Goal: Information Seeking & Learning: Learn about a topic

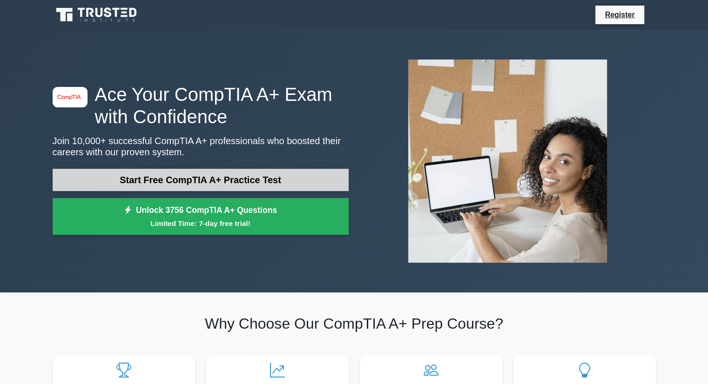
click at [285, 184] on link "Start Free CompTIA A+ Practice Test" at bounding box center [201, 180] width 296 height 22
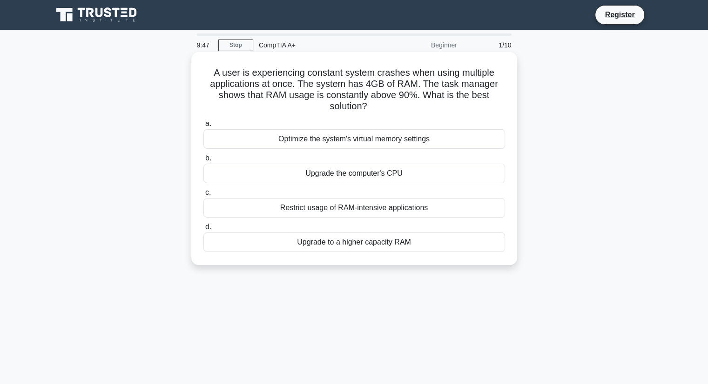
click at [399, 241] on div "Upgrade to a higher capacity RAM" at bounding box center [353, 243] width 301 height 20
click at [203, 230] on input "d. Upgrade to a higher capacity RAM" at bounding box center [203, 227] width 0 height 6
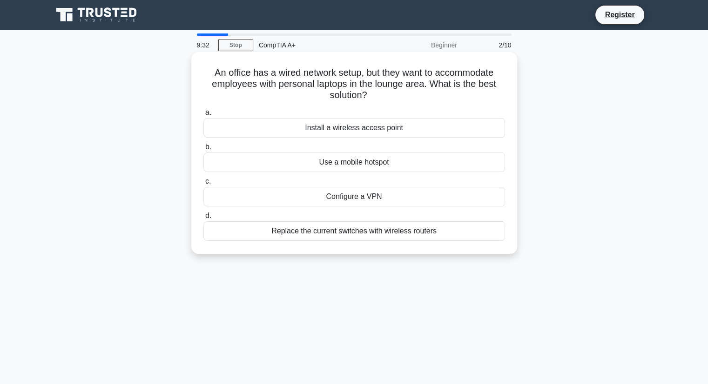
click at [391, 131] on div "Install a wireless access point" at bounding box center [353, 128] width 301 height 20
click at [203, 116] on input "a. Install a wireless access point" at bounding box center [203, 113] width 0 height 6
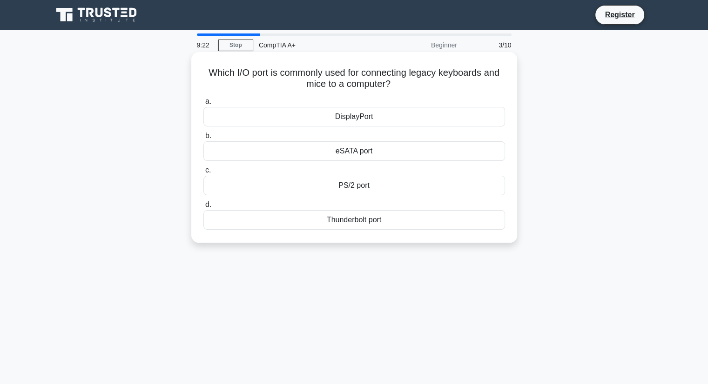
click at [366, 190] on div "PS/2 port" at bounding box center [353, 186] width 301 height 20
click at [203, 174] on input "c. PS/2 port" at bounding box center [203, 170] width 0 height 6
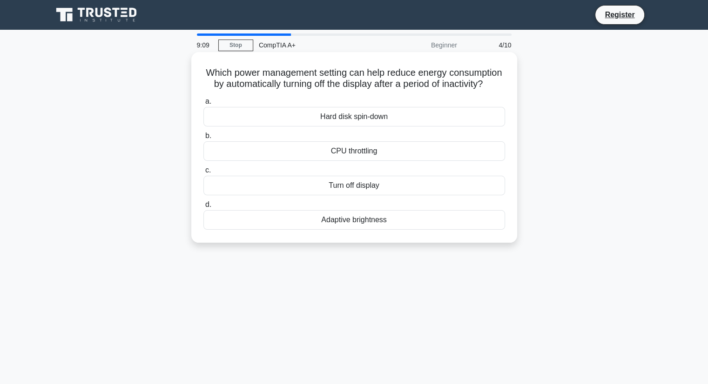
click at [380, 195] on div "Turn off display" at bounding box center [353, 186] width 301 height 20
click at [203, 174] on input "c. Turn off display" at bounding box center [203, 170] width 0 height 6
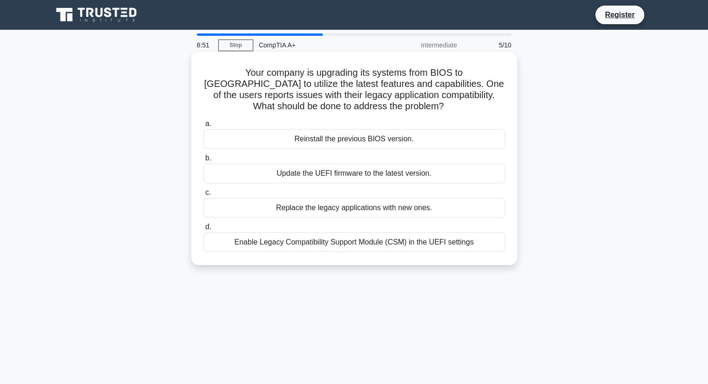
click at [416, 244] on div "Enable Legacy Compatibility Support Module (CSM) in the UEFI settings" at bounding box center [353, 243] width 301 height 20
click at [203, 230] on input "d. Enable Legacy Compatibility Support Module (CSM) in the UEFI settings" at bounding box center [203, 227] width 0 height 6
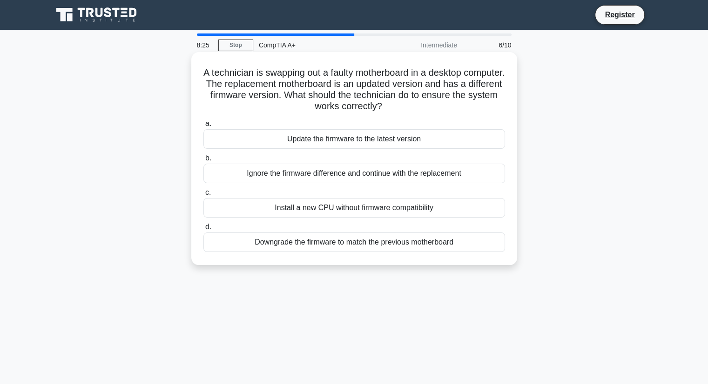
click at [467, 146] on div "Update the firmware to the latest version" at bounding box center [353, 139] width 301 height 20
click at [203, 127] on input "a. Update the firmware to the latest version" at bounding box center [203, 124] width 0 height 6
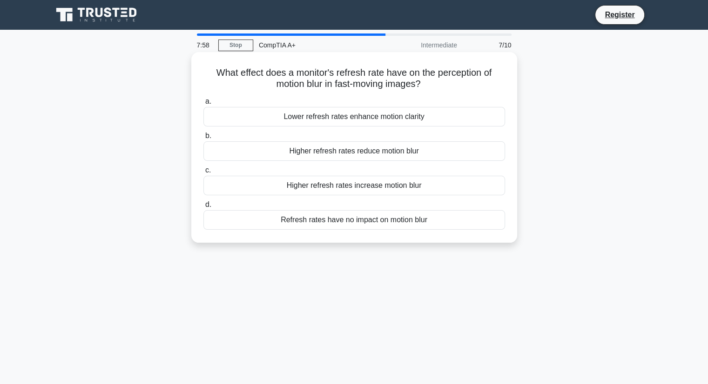
click at [438, 151] on div "Higher refresh rates reduce motion blur" at bounding box center [353, 151] width 301 height 20
click at [203, 139] on input "b. Higher refresh rates reduce motion blur" at bounding box center [203, 136] width 0 height 6
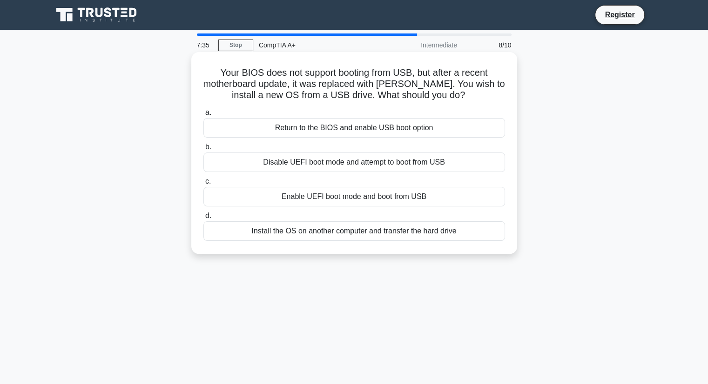
click at [439, 133] on div "Return to the BIOS and enable USB boot option" at bounding box center [353, 128] width 301 height 20
click at [203, 116] on input "a. Return to the BIOS and enable USB boot option" at bounding box center [203, 113] width 0 height 6
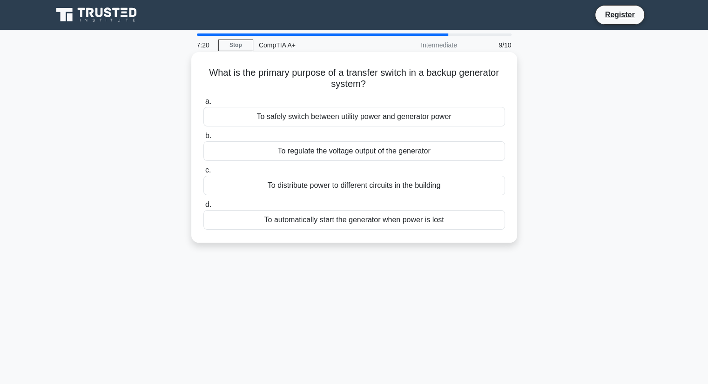
click at [389, 219] on div "To automatically start the generator when power is lost" at bounding box center [353, 220] width 301 height 20
click at [203, 208] on input "d. To automatically start the generator when power is lost" at bounding box center [203, 205] width 0 height 6
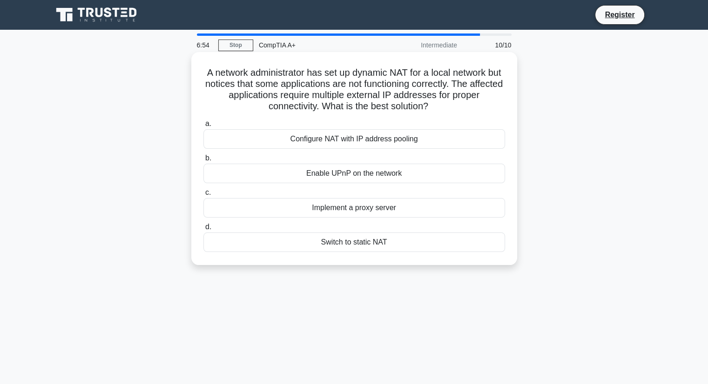
click at [435, 138] on div "Configure NAT with IP address pooling" at bounding box center [353, 139] width 301 height 20
click at [203, 127] on input "a. Configure NAT with IP address pooling" at bounding box center [203, 124] width 0 height 6
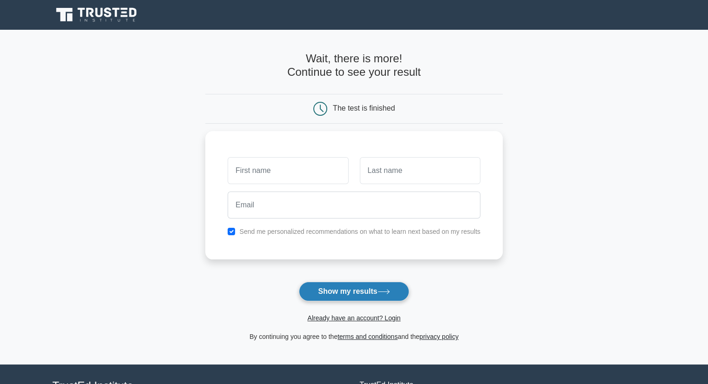
click at [345, 293] on button "Show my results" at bounding box center [354, 292] width 110 height 20
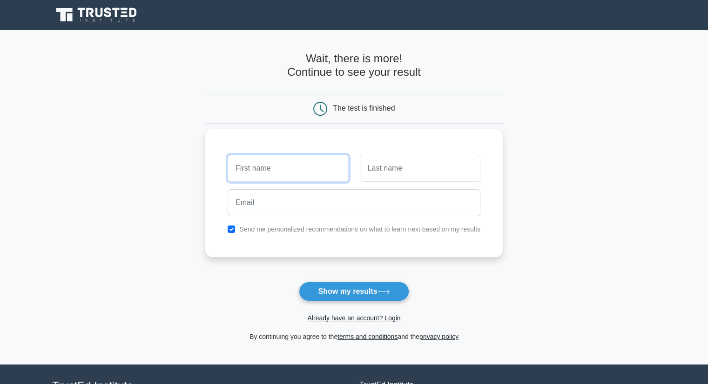
click at [333, 164] on input "text" at bounding box center [287, 168] width 120 height 27
type input "allen"
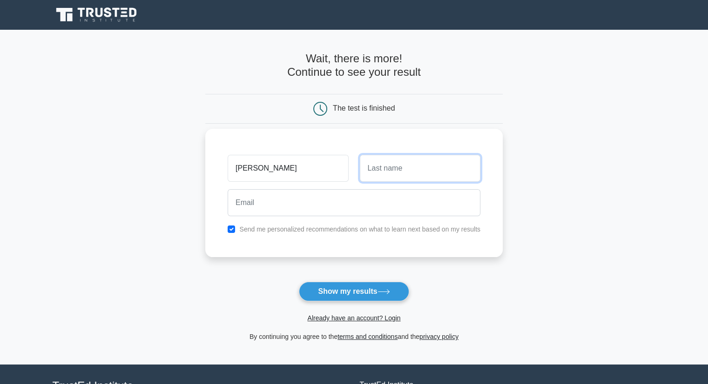
click at [403, 176] on input "text" at bounding box center [420, 168] width 120 height 27
type input "meagher"
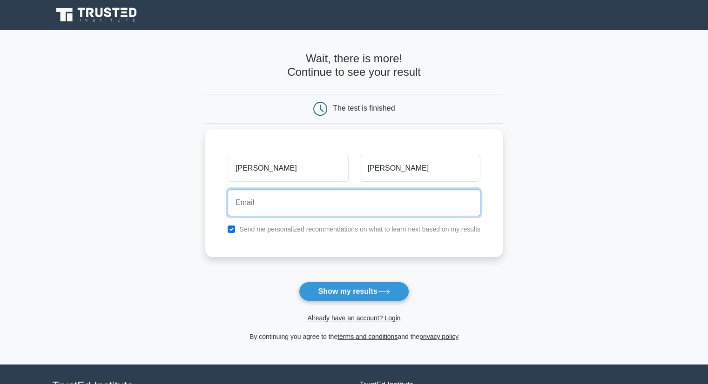
click at [376, 207] on input "email" at bounding box center [353, 202] width 253 height 27
type input "allenlmeagher@gmail.com"
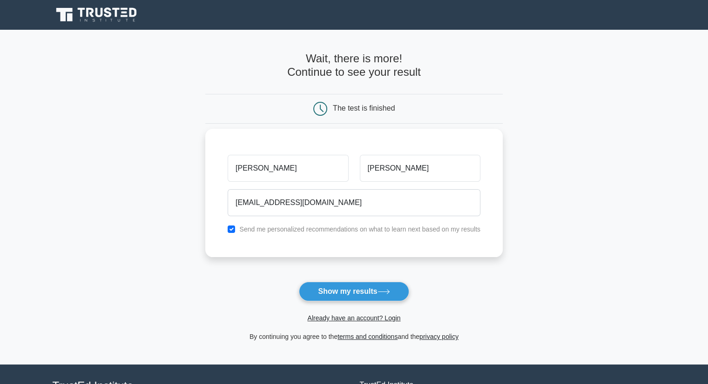
click at [333, 242] on div "allen meagher allenlmeagher@gmail.com Send me personalized recommendations on w…" at bounding box center [353, 193] width 297 height 128
click at [231, 233] on div "Send me personalized recommendations on what to learn next based on my results" at bounding box center [354, 229] width 264 height 11
click at [231, 224] on div "Send me personalized recommendations on what to learn next based on my results" at bounding box center [354, 229] width 264 height 11
click at [231, 226] on input "checkbox" at bounding box center [230, 229] width 7 height 7
checkbox input "false"
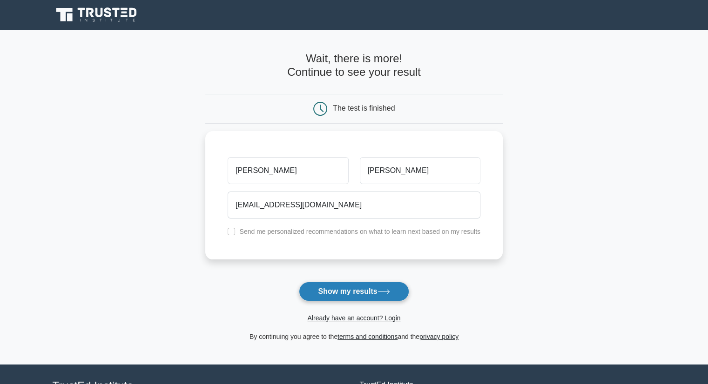
click at [355, 298] on button "Show my results" at bounding box center [354, 292] width 110 height 20
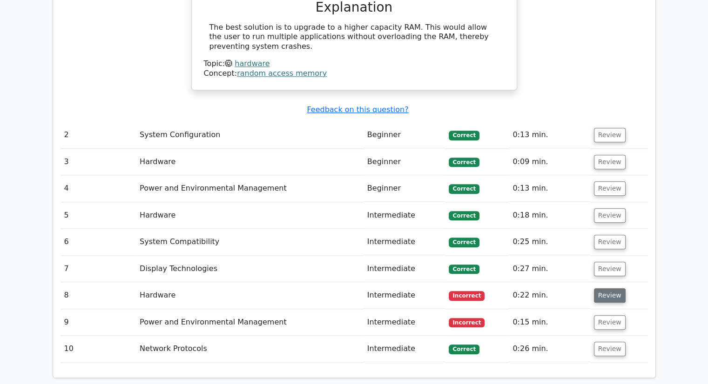
click at [608, 288] on button "Review" at bounding box center [610, 295] width 32 height 14
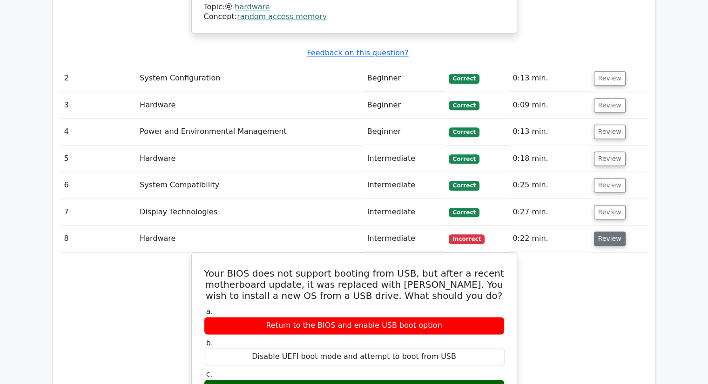
scroll to position [1014, 0]
click at [608, 232] on button "Review" at bounding box center [610, 239] width 32 height 14
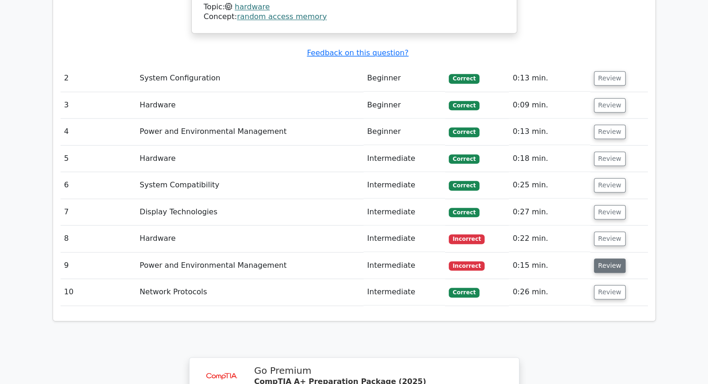
click at [612, 259] on button "Review" at bounding box center [610, 266] width 32 height 14
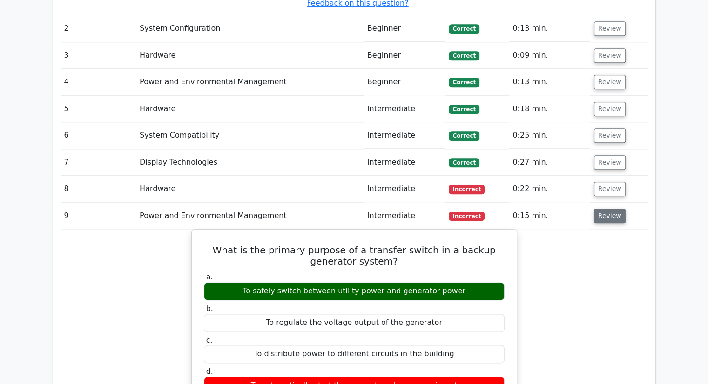
scroll to position [1063, 0]
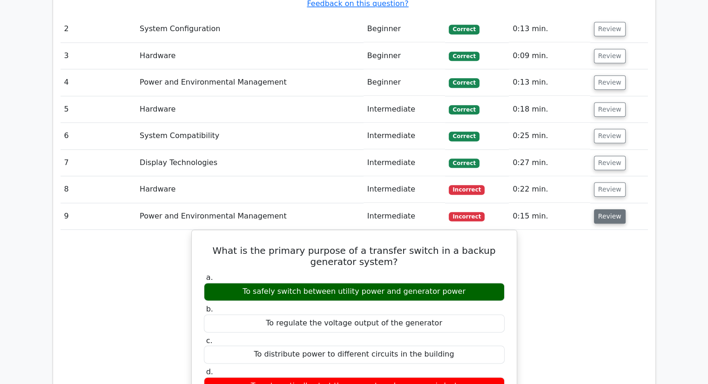
click at [606, 209] on button "Review" at bounding box center [610, 216] width 32 height 14
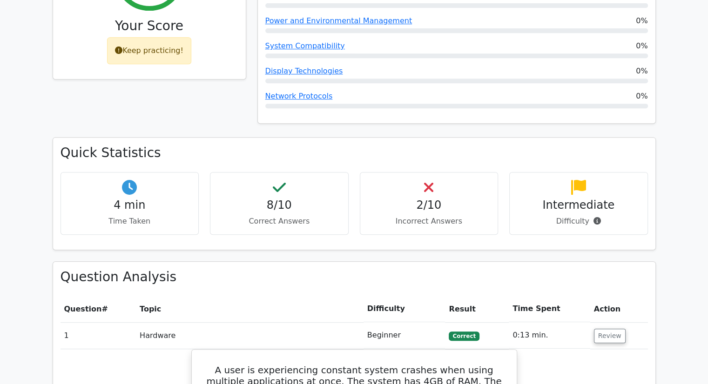
scroll to position [342, 0]
